Goal: Information Seeking & Learning: Learn about a topic

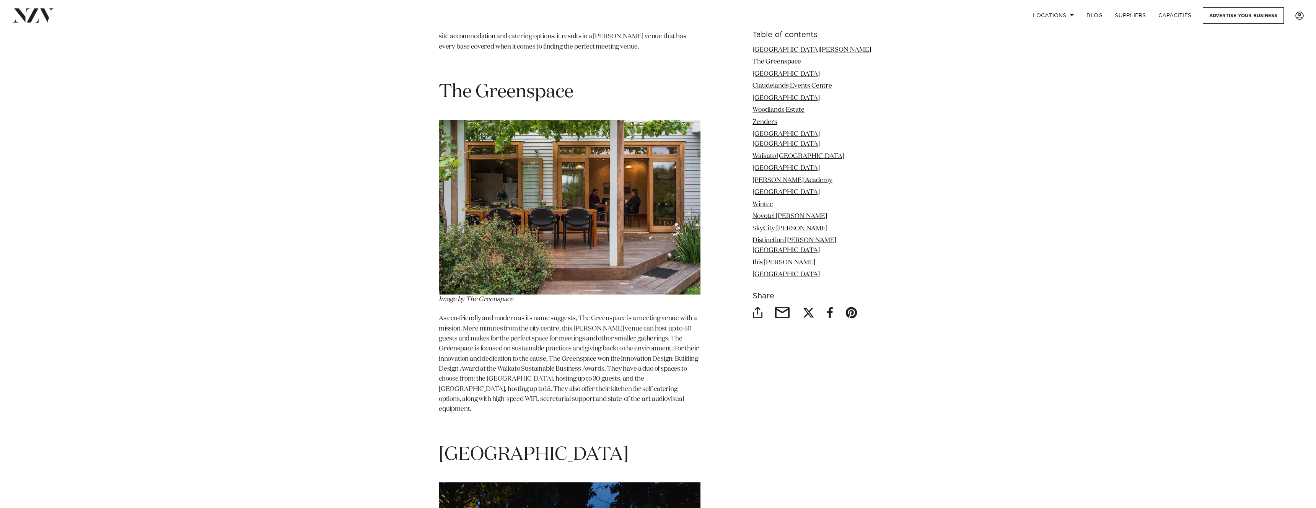
scroll to position [1313, 0]
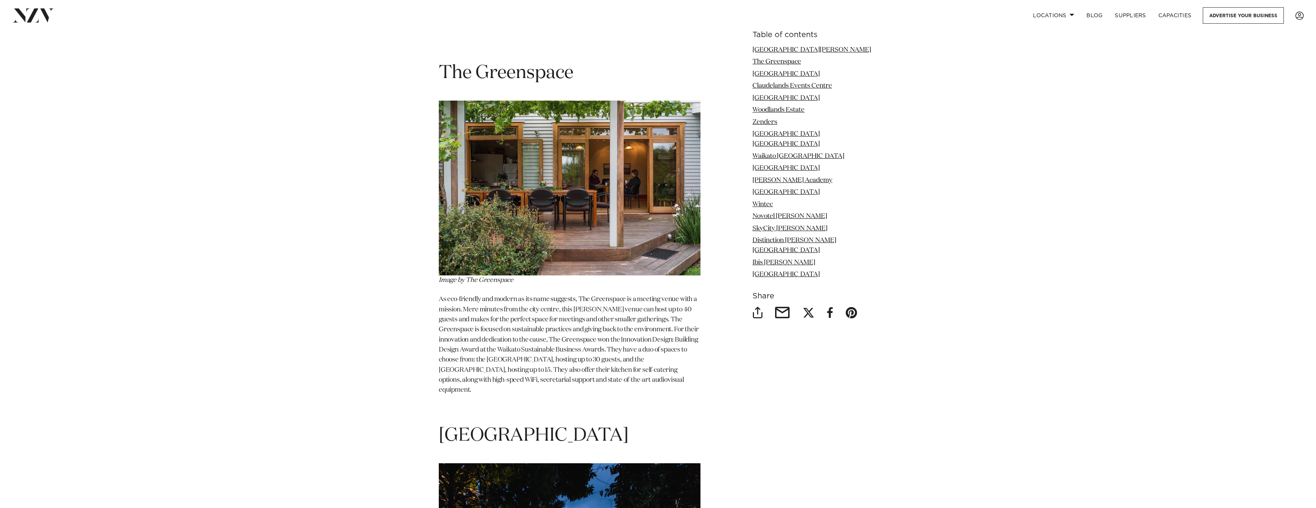
click at [564, 203] on img at bounding box center [570, 188] width 262 height 175
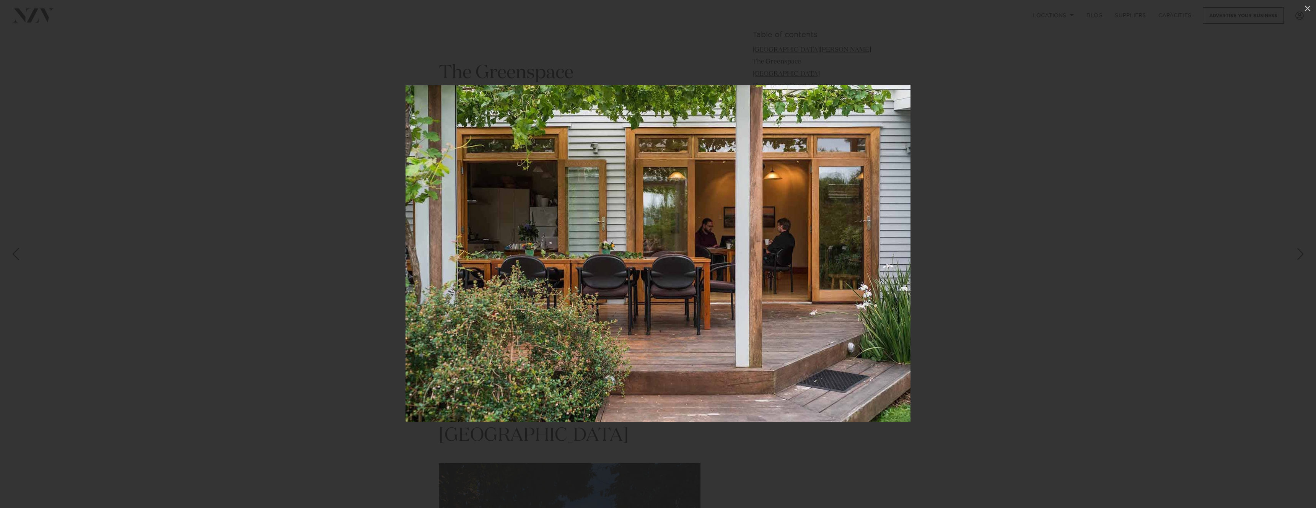
scroll to position [1324, 0]
click at [1017, 203] on div at bounding box center [658, 254] width 1316 height 508
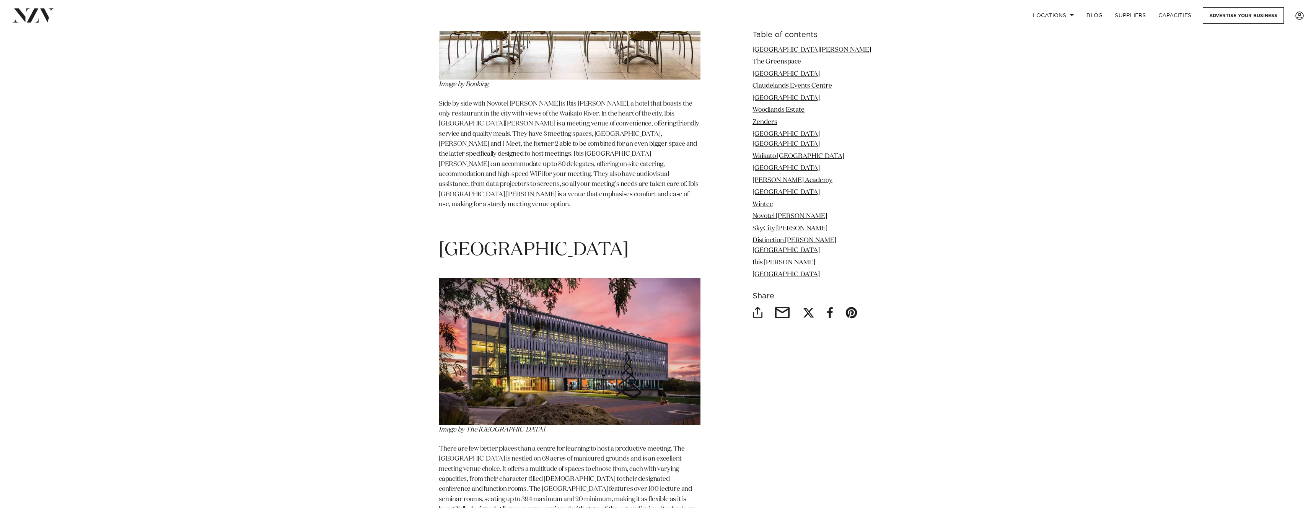
scroll to position [7283, 0]
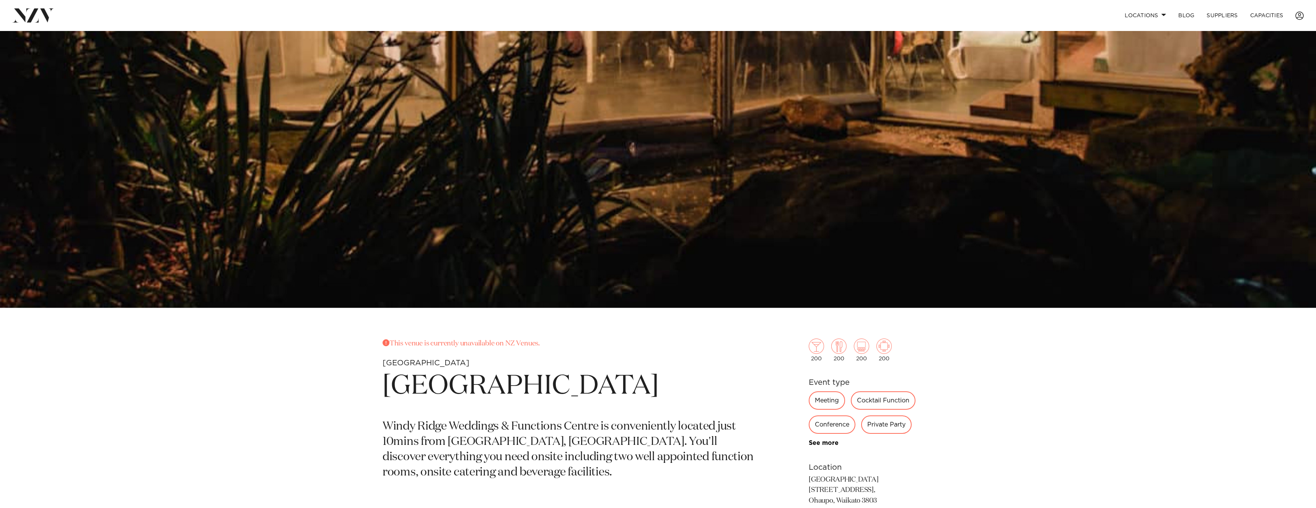
scroll to position [339, 0]
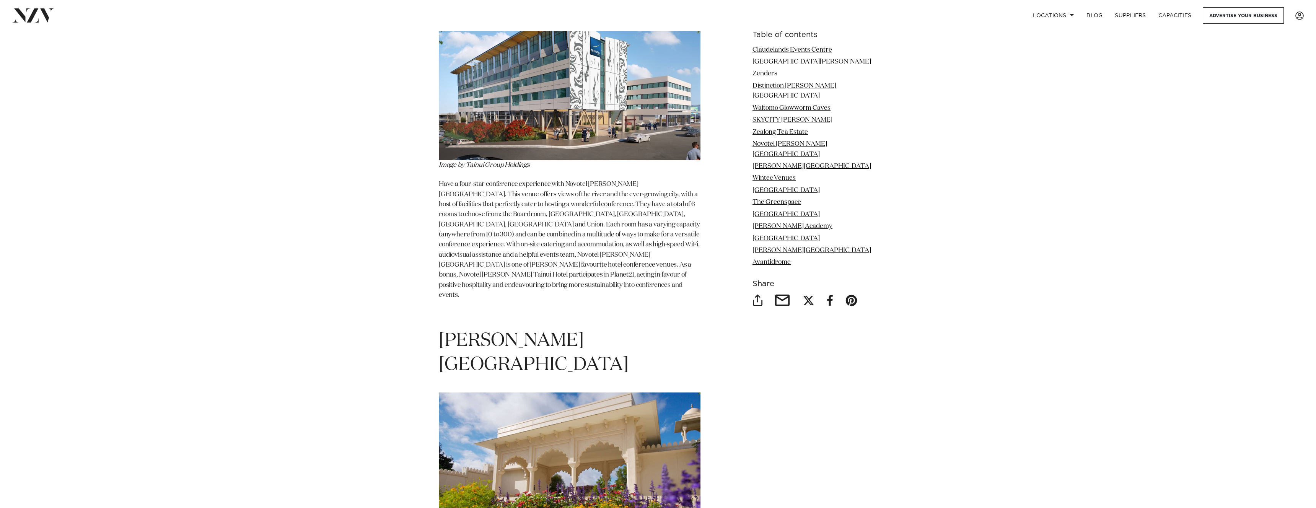
scroll to position [3732, 0]
